Goal: Information Seeking & Learning: Learn about a topic

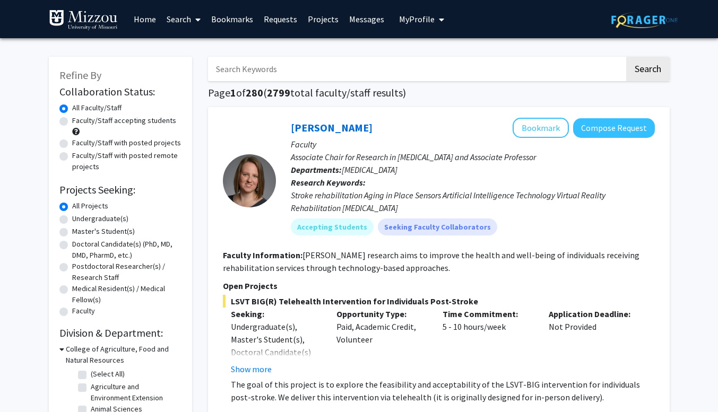
click at [72, 124] on label "Faculty/Staff accepting students" at bounding box center [124, 120] width 104 height 11
click at [72, 122] on input "Faculty/Staff accepting students" at bounding box center [75, 118] width 7 height 7
radio input "true"
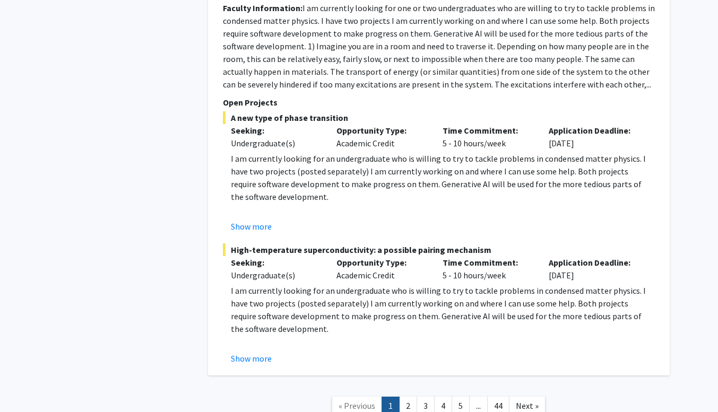
scroll to position [5410, 0]
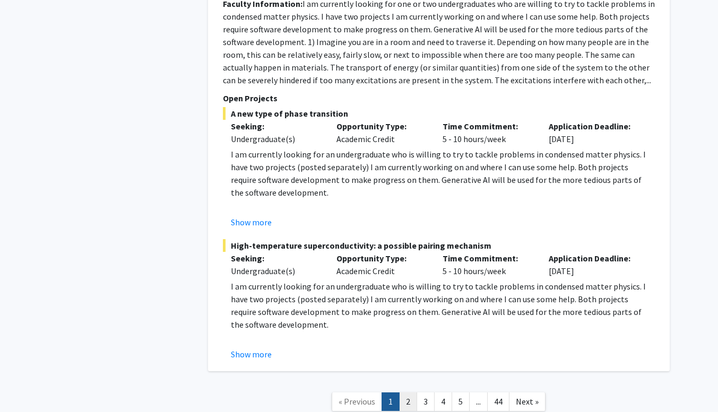
click at [407, 393] on link "2" at bounding box center [408, 402] width 18 height 19
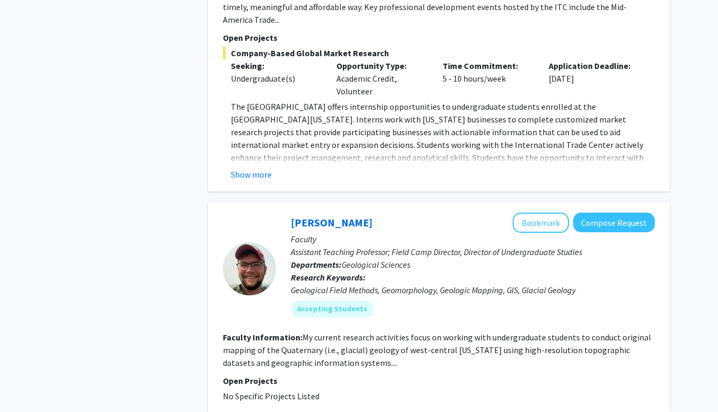
scroll to position [3385, 0]
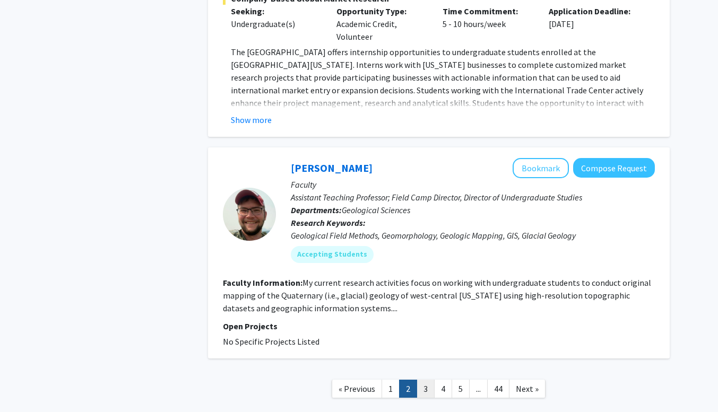
click at [422, 380] on link "3" at bounding box center [426, 389] width 18 height 19
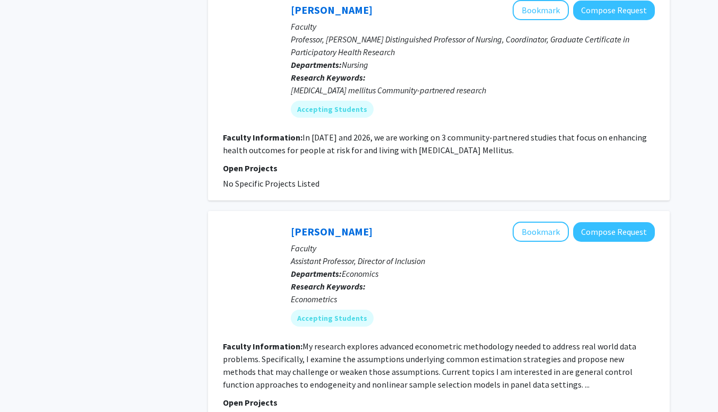
scroll to position [2263, 0]
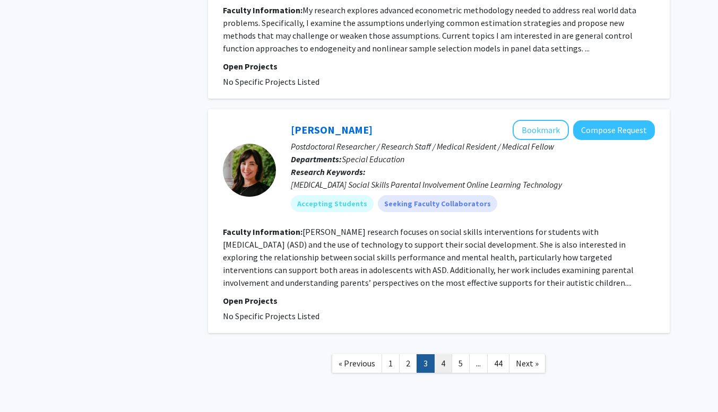
click at [440, 355] on link "4" at bounding box center [443, 364] width 18 height 19
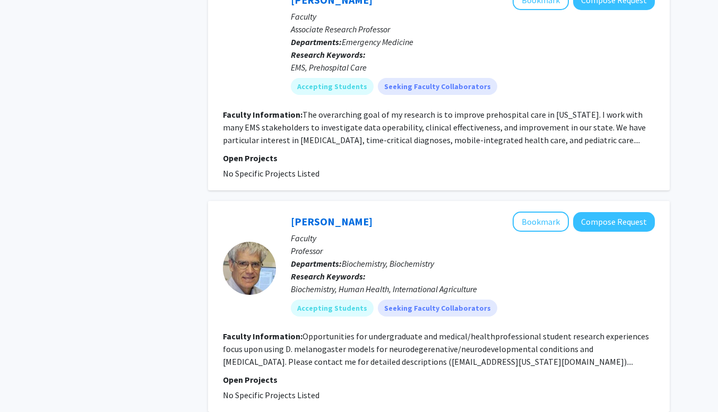
scroll to position [2581, 0]
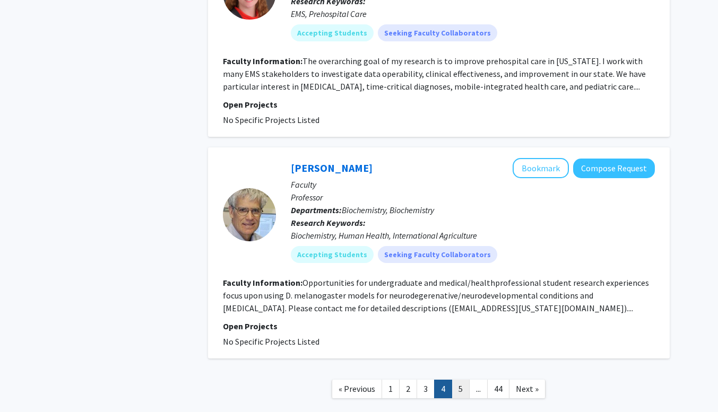
click at [460, 380] on link "5" at bounding box center [461, 389] width 18 height 19
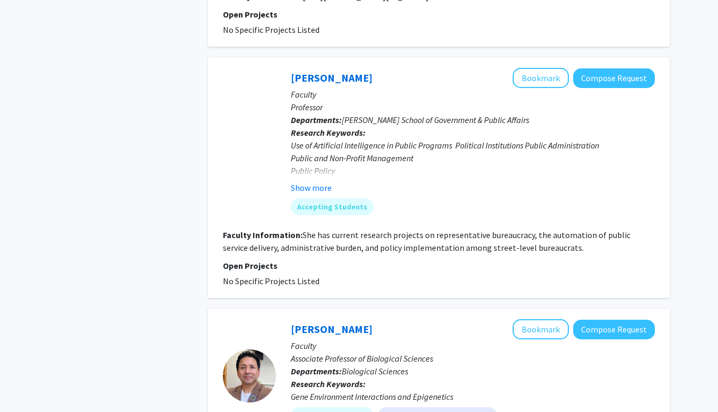
scroll to position [2241, 0]
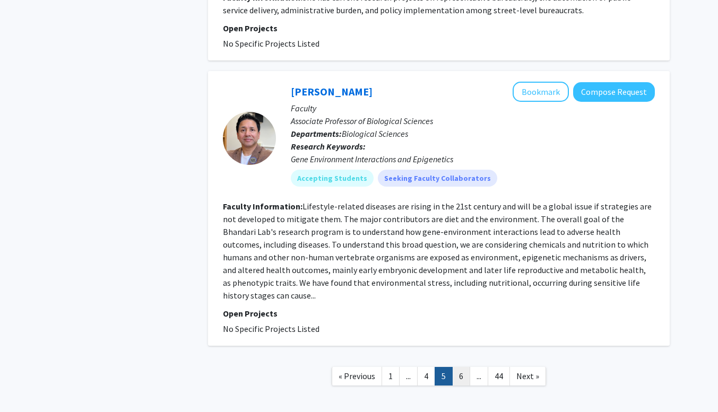
click at [459, 367] on link "6" at bounding box center [461, 376] width 18 height 19
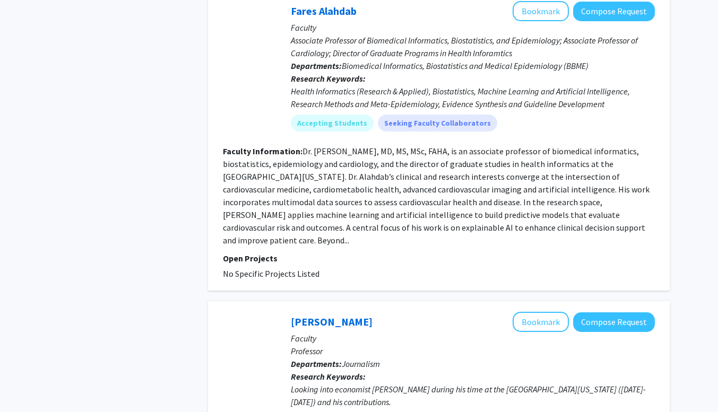
scroll to position [2479, 0]
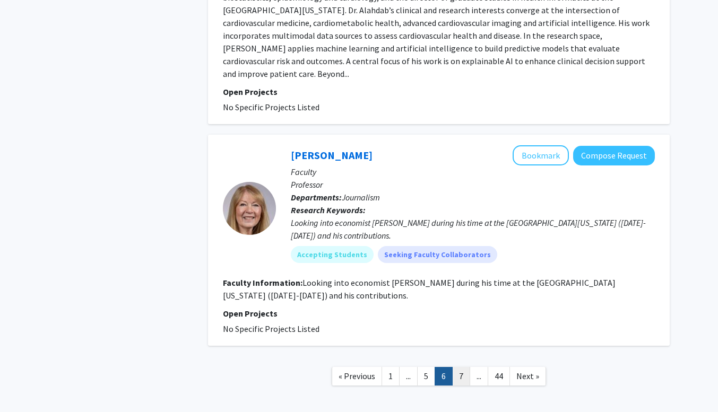
click at [461, 367] on link "7" at bounding box center [461, 376] width 18 height 19
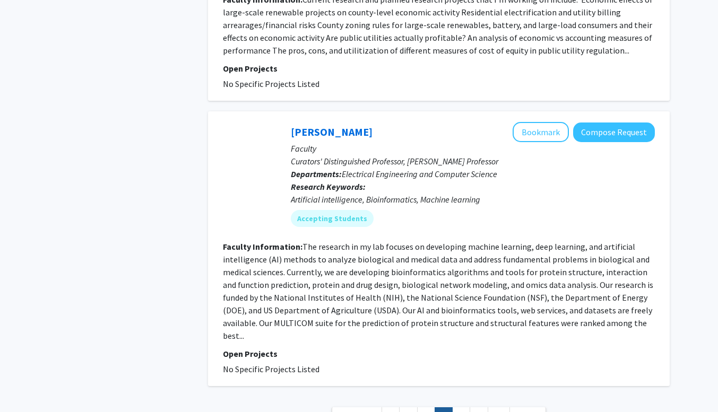
scroll to position [2471, 0]
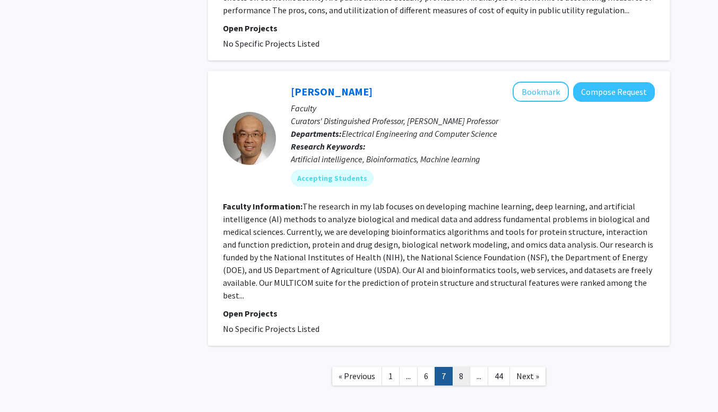
click at [466, 367] on link "8" at bounding box center [461, 376] width 18 height 19
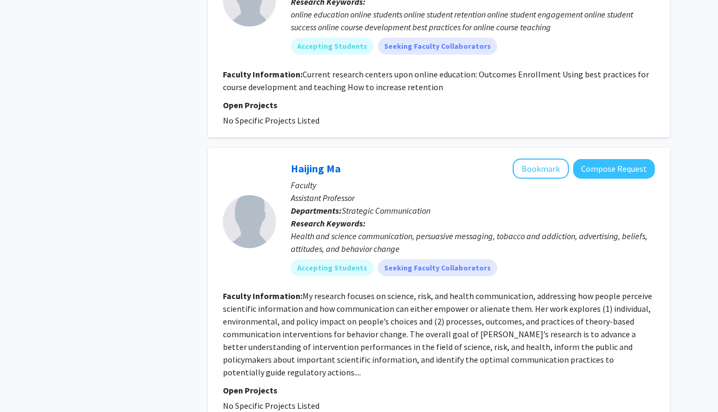
scroll to position [2509, 0]
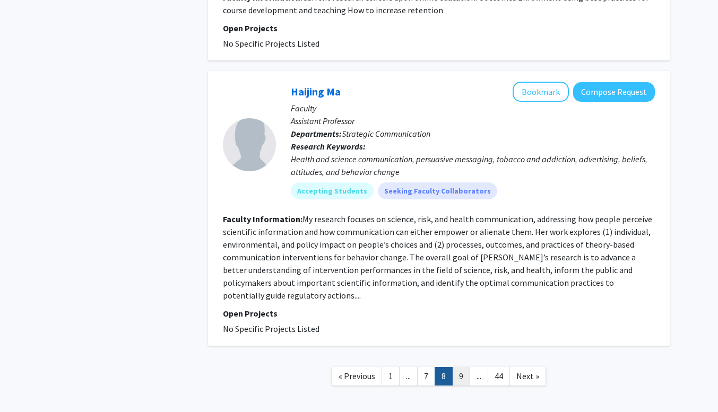
click at [459, 367] on link "9" at bounding box center [461, 376] width 18 height 19
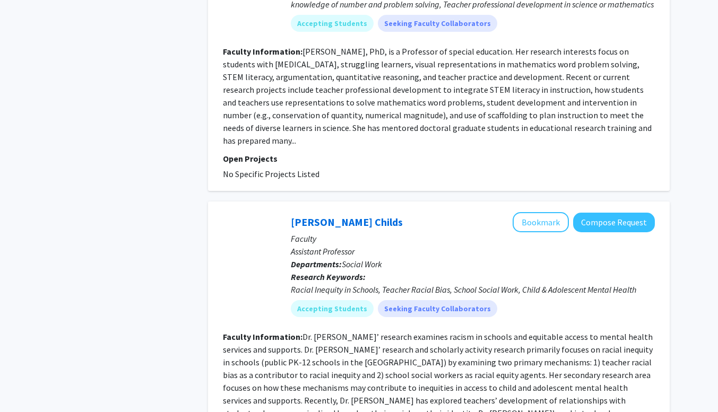
scroll to position [2530, 0]
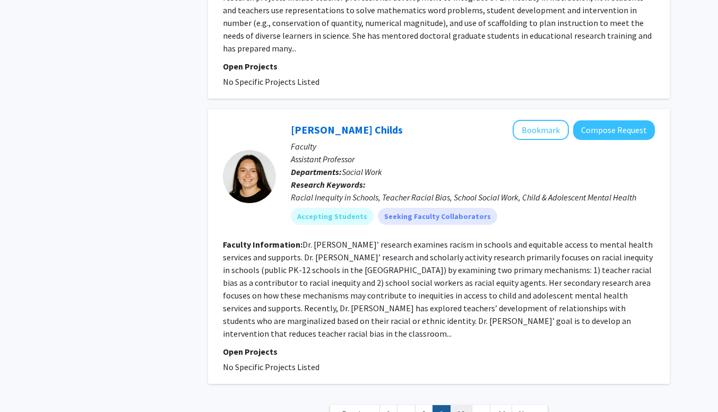
click at [463, 406] on link "10" at bounding box center [461, 415] width 22 height 19
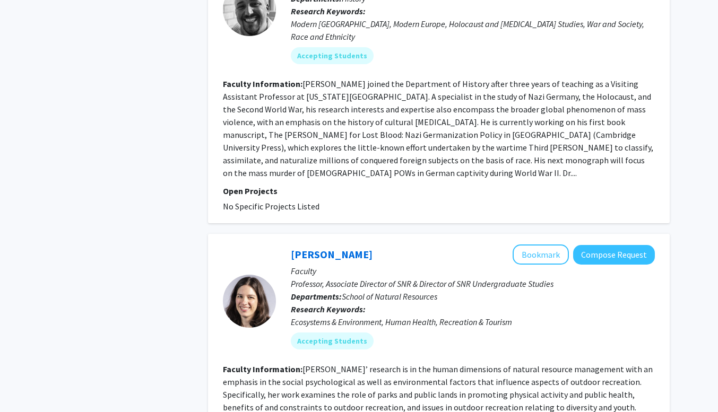
scroll to position [2492, 0]
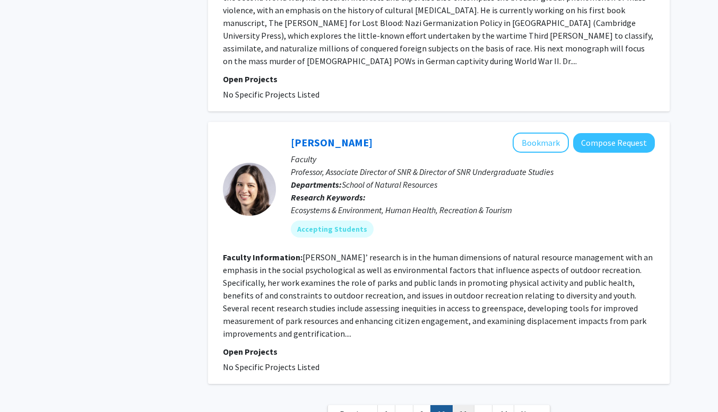
click at [465, 406] on link "11" at bounding box center [463, 415] width 22 height 19
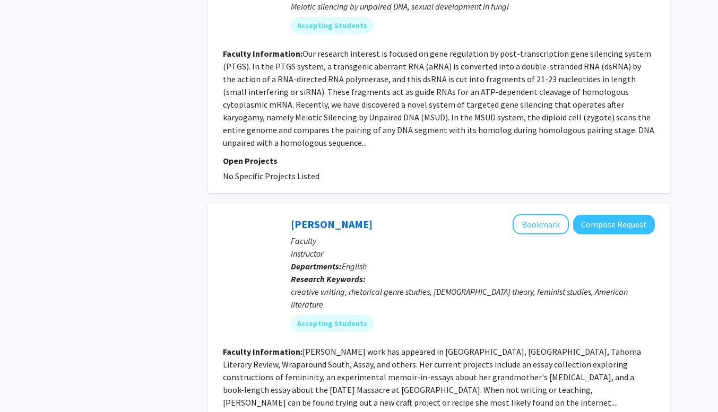
scroll to position [2496, 0]
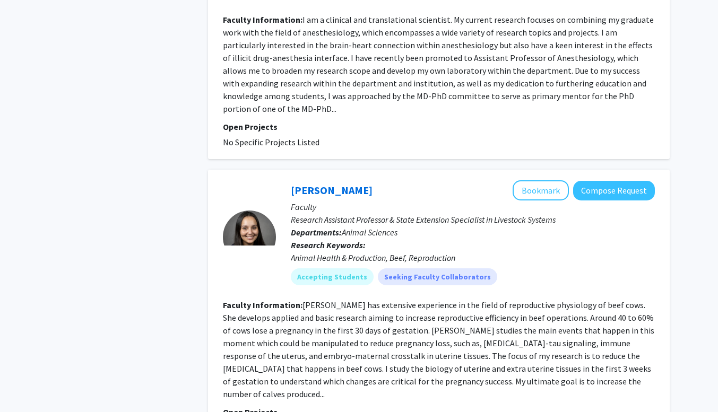
scroll to position [2505, 0]
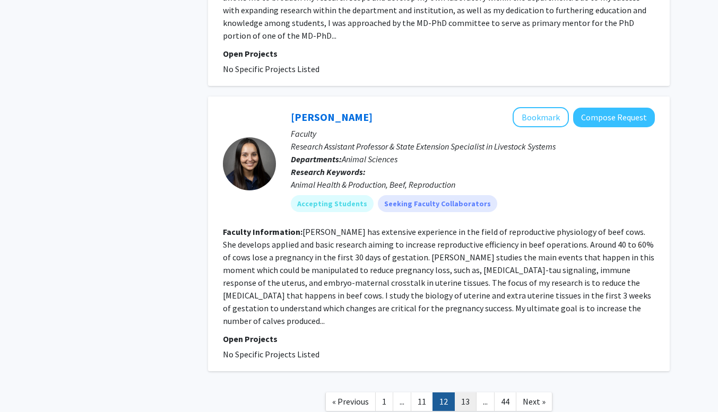
click at [467, 393] on link "13" at bounding box center [465, 402] width 22 height 19
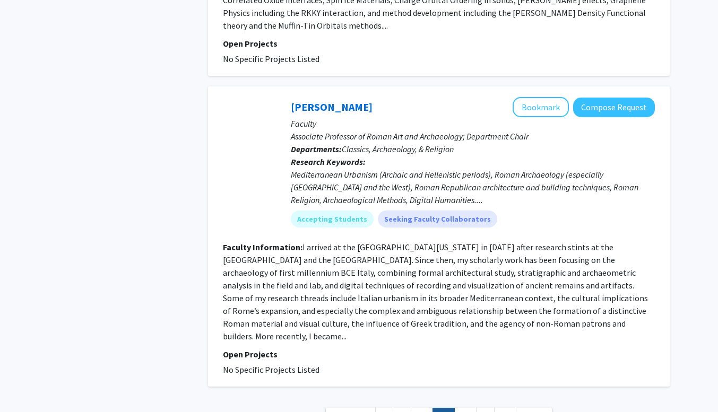
scroll to position [2547, 0]
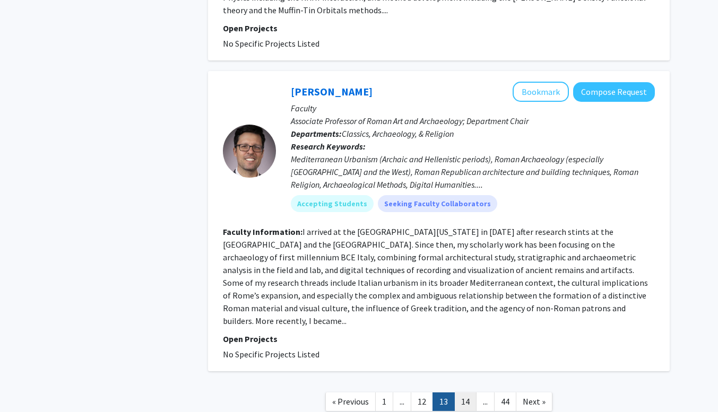
click at [463, 393] on link "14" at bounding box center [465, 402] width 22 height 19
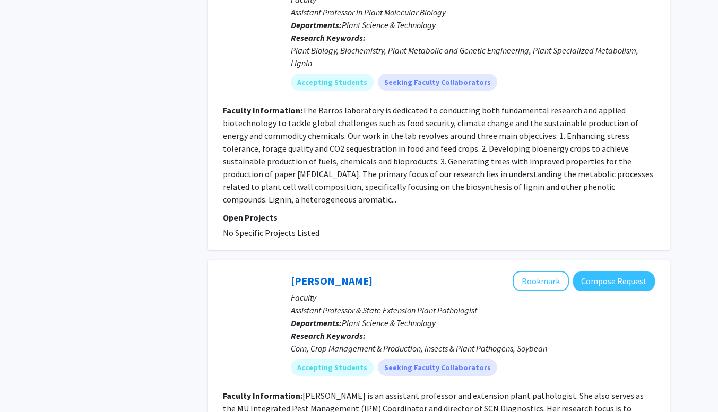
scroll to position [2479, 0]
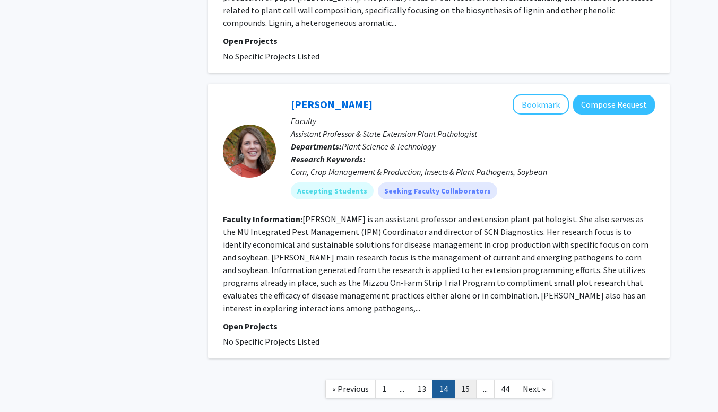
click at [469, 380] on link "15" at bounding box center [465, 389] width 22 height 19
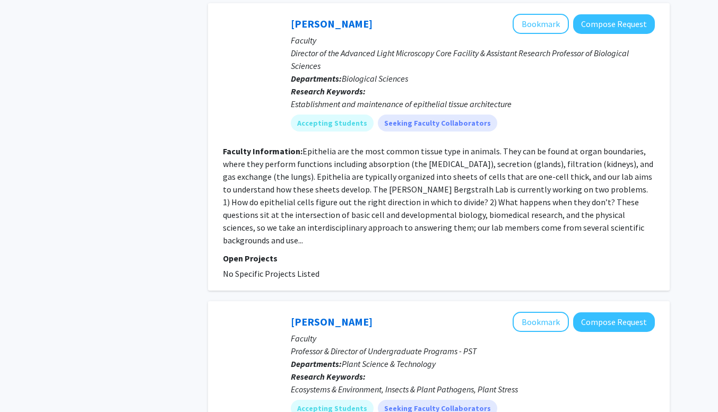
scroll to position [2301, 0]
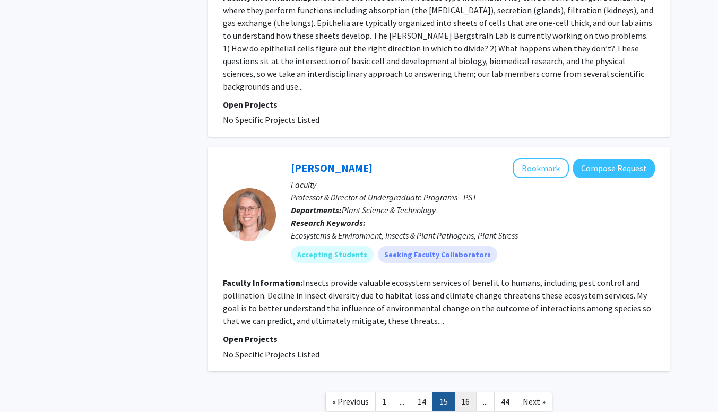
click at [465, 393] on link "16" at bounding box center [465, 402] width 22 height 19
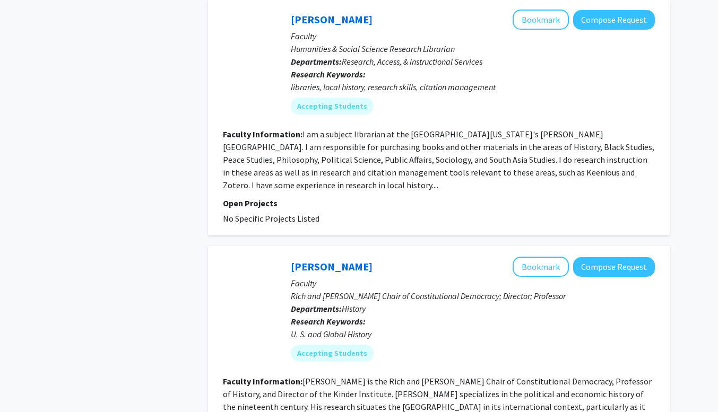
scroll to position [2590, 0]
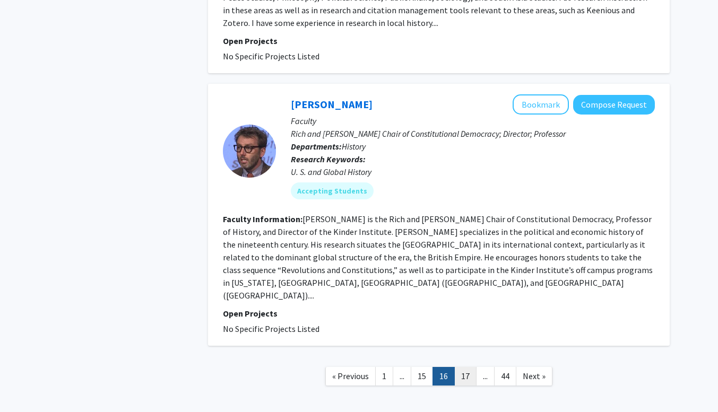
click at [465, 367] on link "17" at bounding box center [465, 376] width 22 height 19
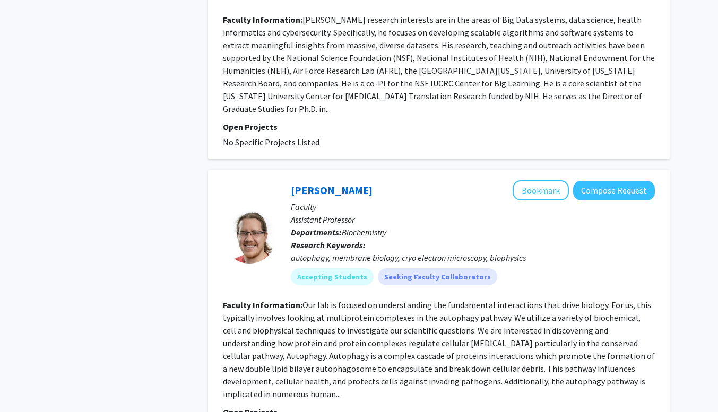
scroll to position [2556, 0]
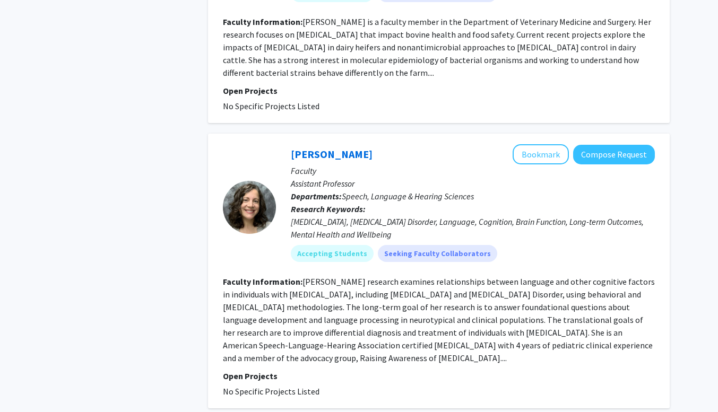
scroll to position [2577, 0]
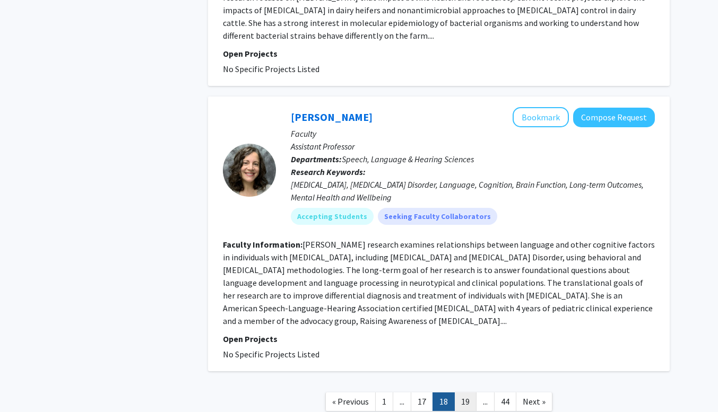
click at [463, 393] on link "19" at bounding box center [465, 402] width 22 height 19
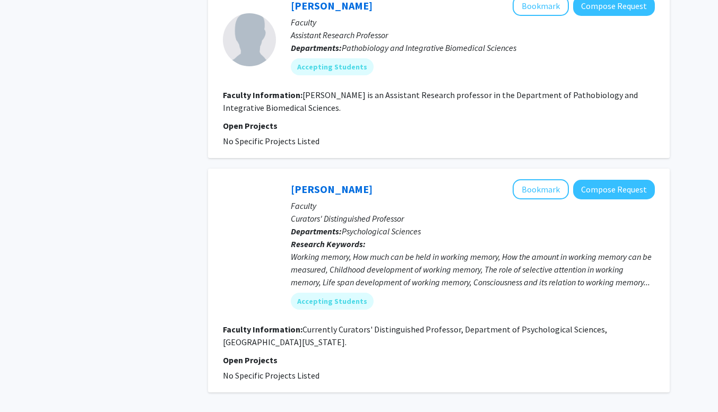
scroll to position [2466, 0]
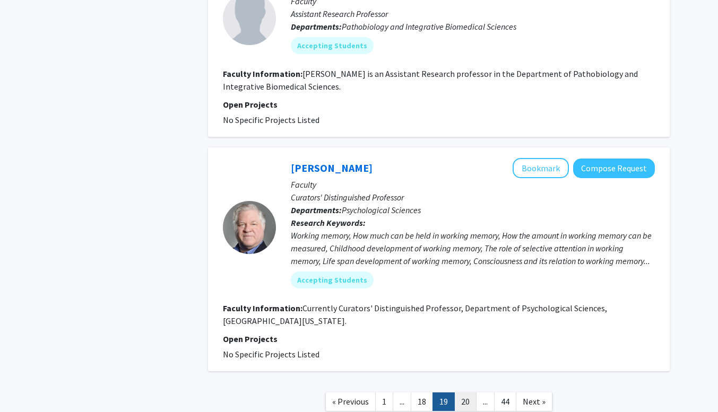
click at [465, 393] on link "20" at bounding box center [465, 402] width 22 height 19
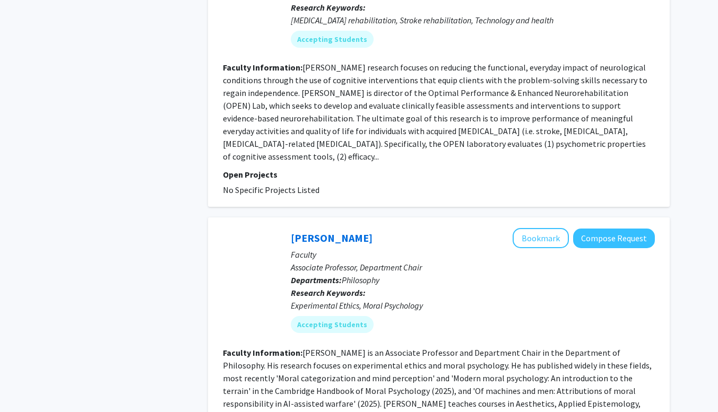
scroll to position [2505, 0]
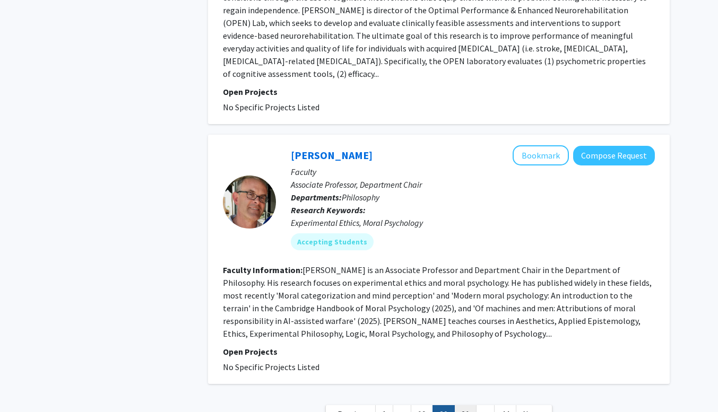
click at [463, 406] on link "21" at bounding box center [465, 415] width 22 height 19
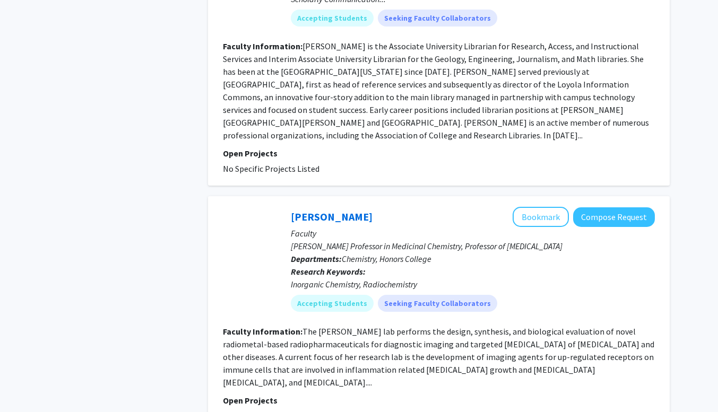
scroll to position [2534, 0]
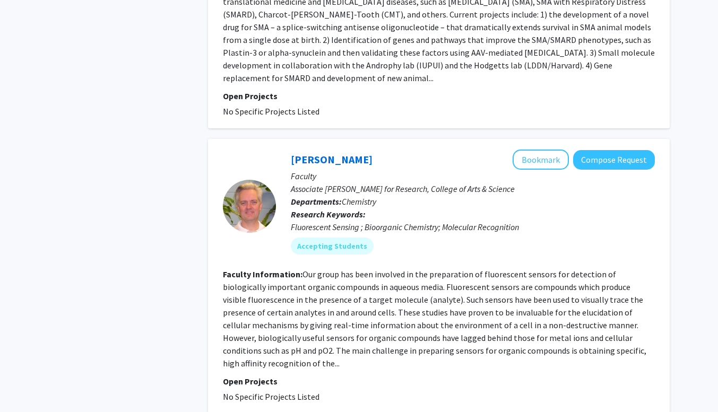
scroll to position [2726, 0]
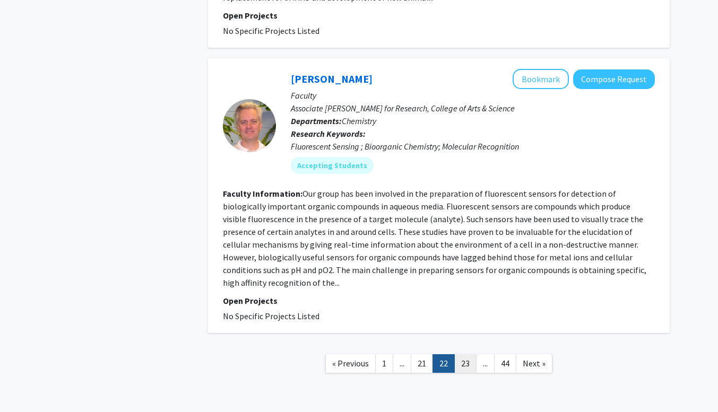
click at [466, 355] on link "23" at bounding box center [465, 364] width 22 height 19
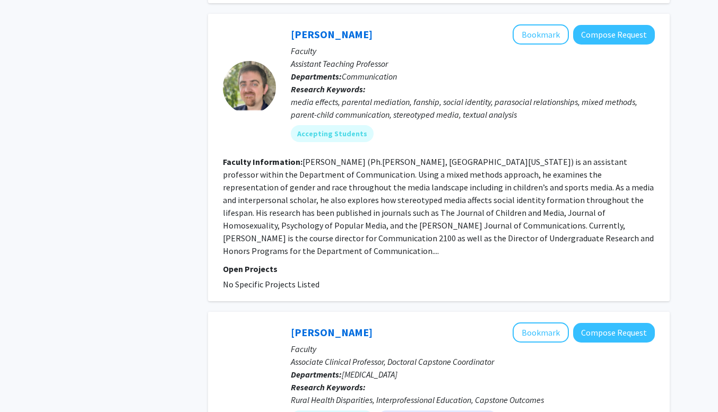
scroll to position [2611, 0]
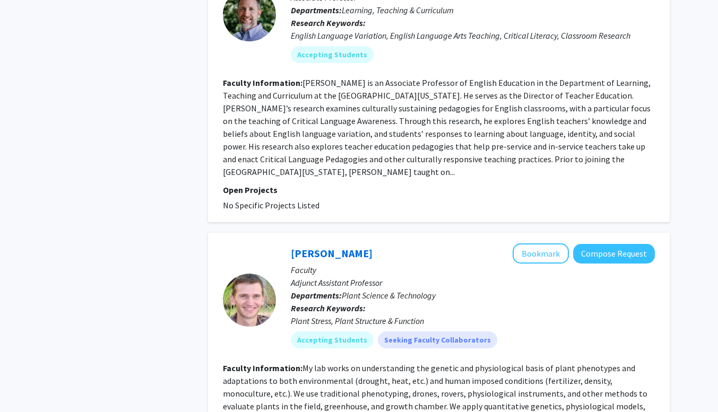
scroll to position [2581, 0]
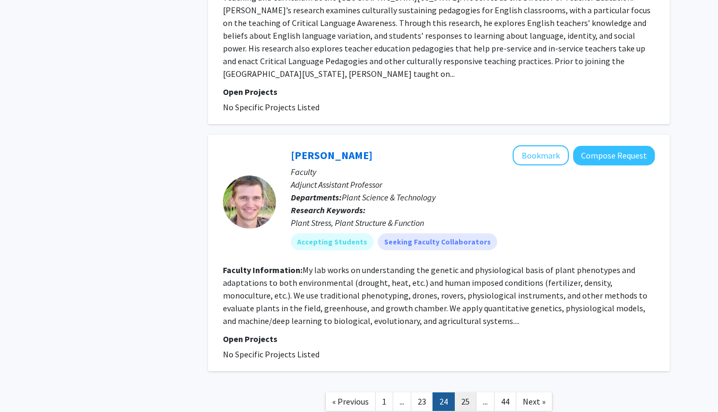
click at [465, 393] on link "25" at bounding box center [465, 402] width 22 height 19
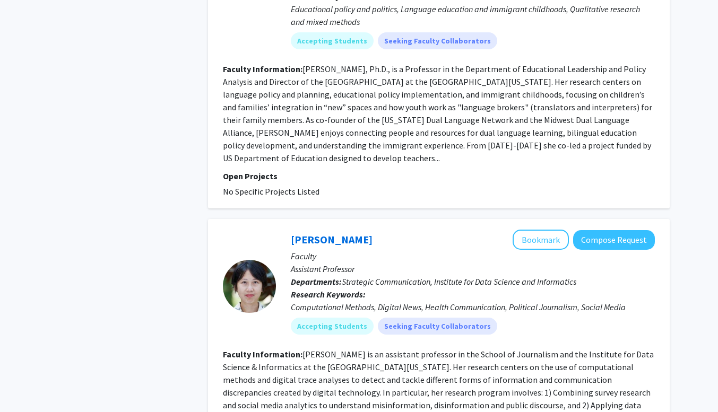
scroll to position [2505, 0]
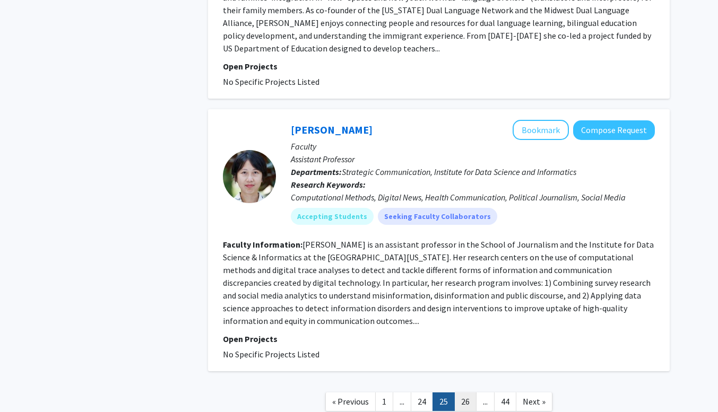
click at [468, 393] on link "26" at bounding box center [465, 402] width 22 height 19
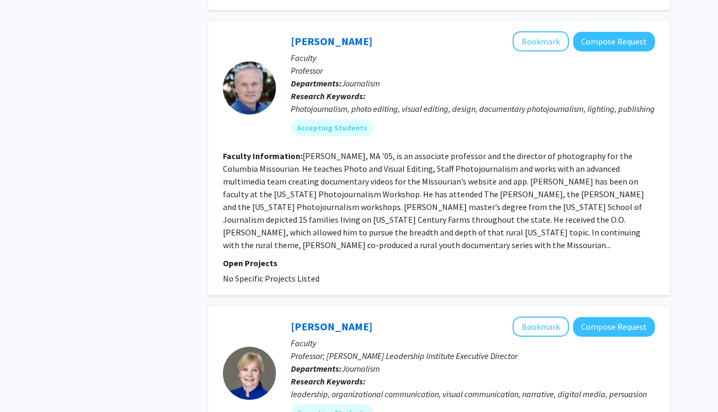
scroll to position [2594, 0]
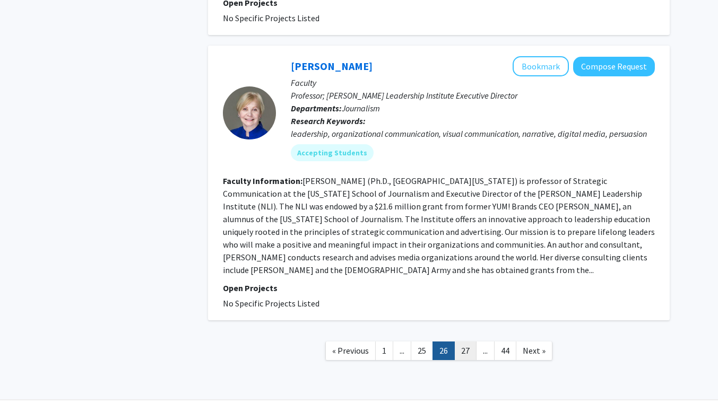
click at [463, 342] on link "27" at bounding box center [465, 351] width 22 height 19
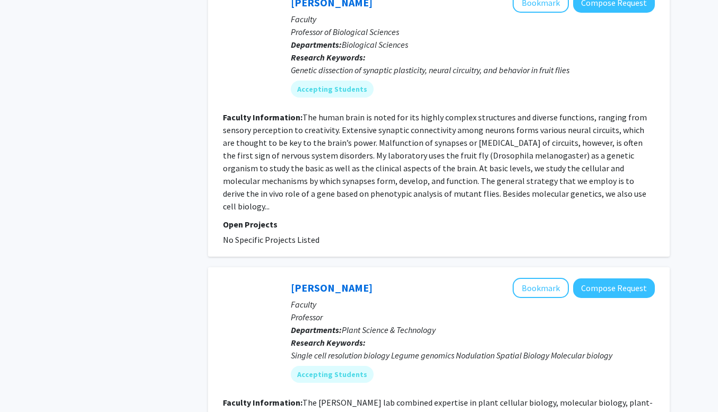
scroll to position [2543, 0]
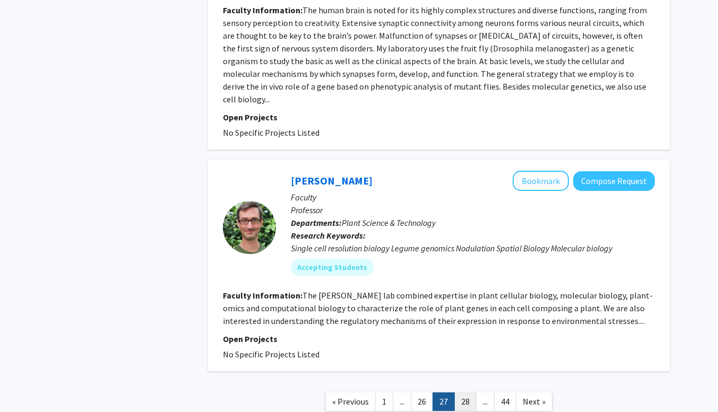
click at [465, 393] on link "28" at bounding box center [465, 402] width 22 height 19
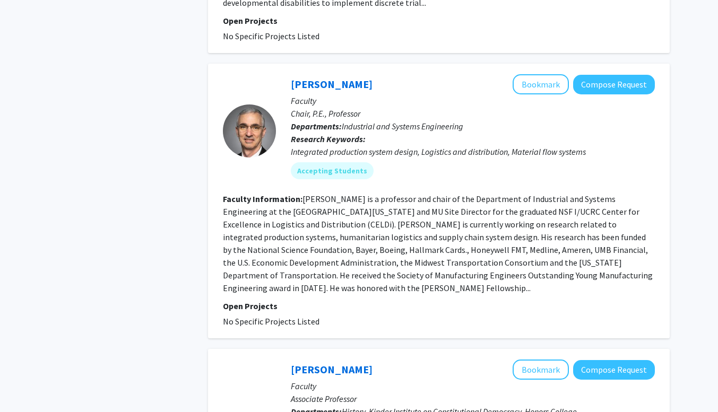
scroll to position [2568, 0]
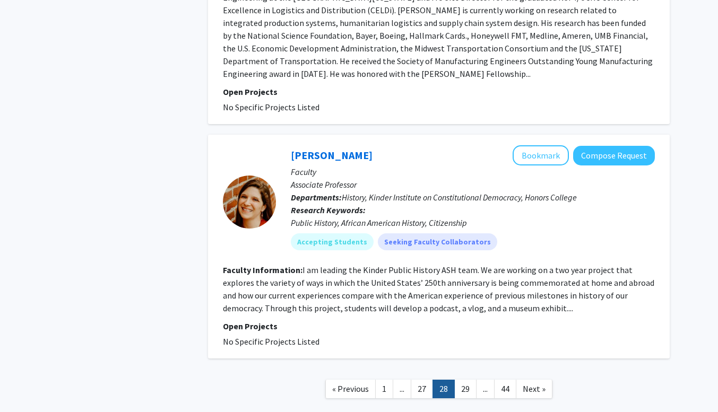
click at [465, 380] on link "29" at bounding box center [465, 389] width 22 height 19
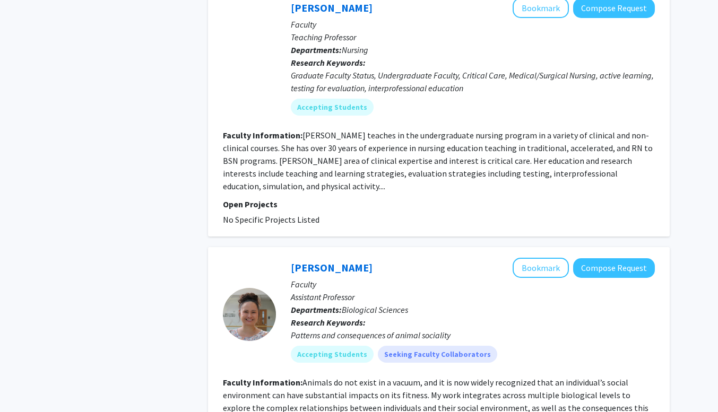
scroll to position [2594, 0]
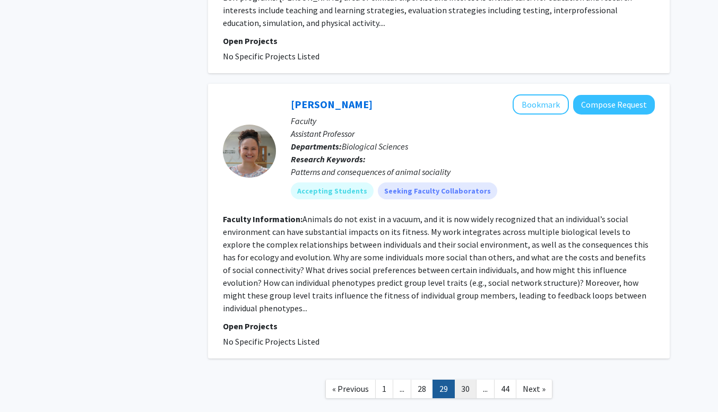
click at [468, 380] on link "30" at bounding box center [465, 389] width 22 height 19
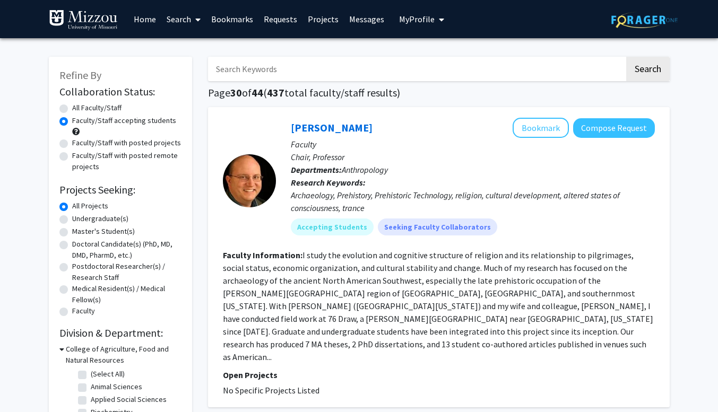
click at [72, 141] on label "Faculty/Staff with posted projects" at bounding box center [126, 142] width 109 height 11
click at [72, 141] on input "Faculty/Staff with posted projects" at bounding box center [75, 140] width 7 height 7
radio input "true"
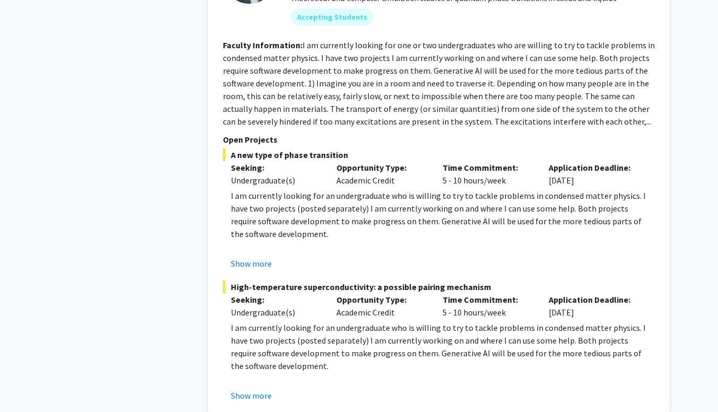
scroll to position [5410, 0]
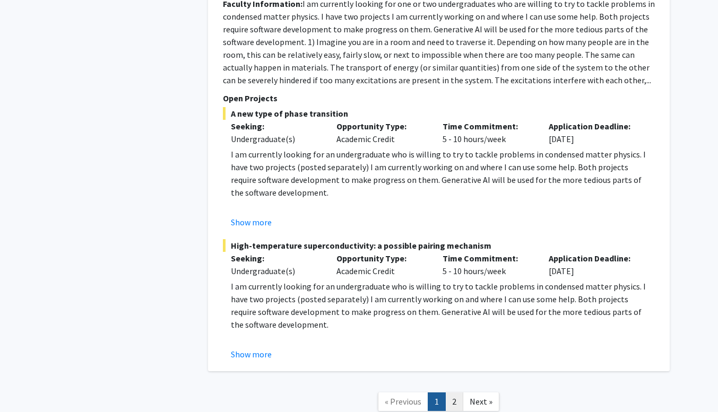
click at [459, 393] on link "2" at bounding box center [454, 402] width 18 height 19
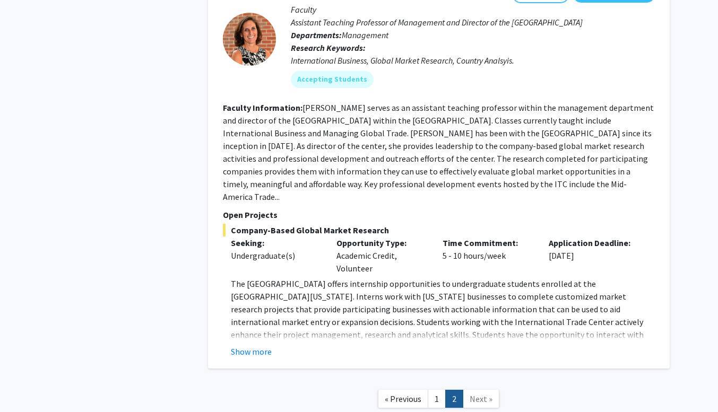
scroll to position [3163, 0]
